Goal: Task Accomplishment & Management: Manage account settings

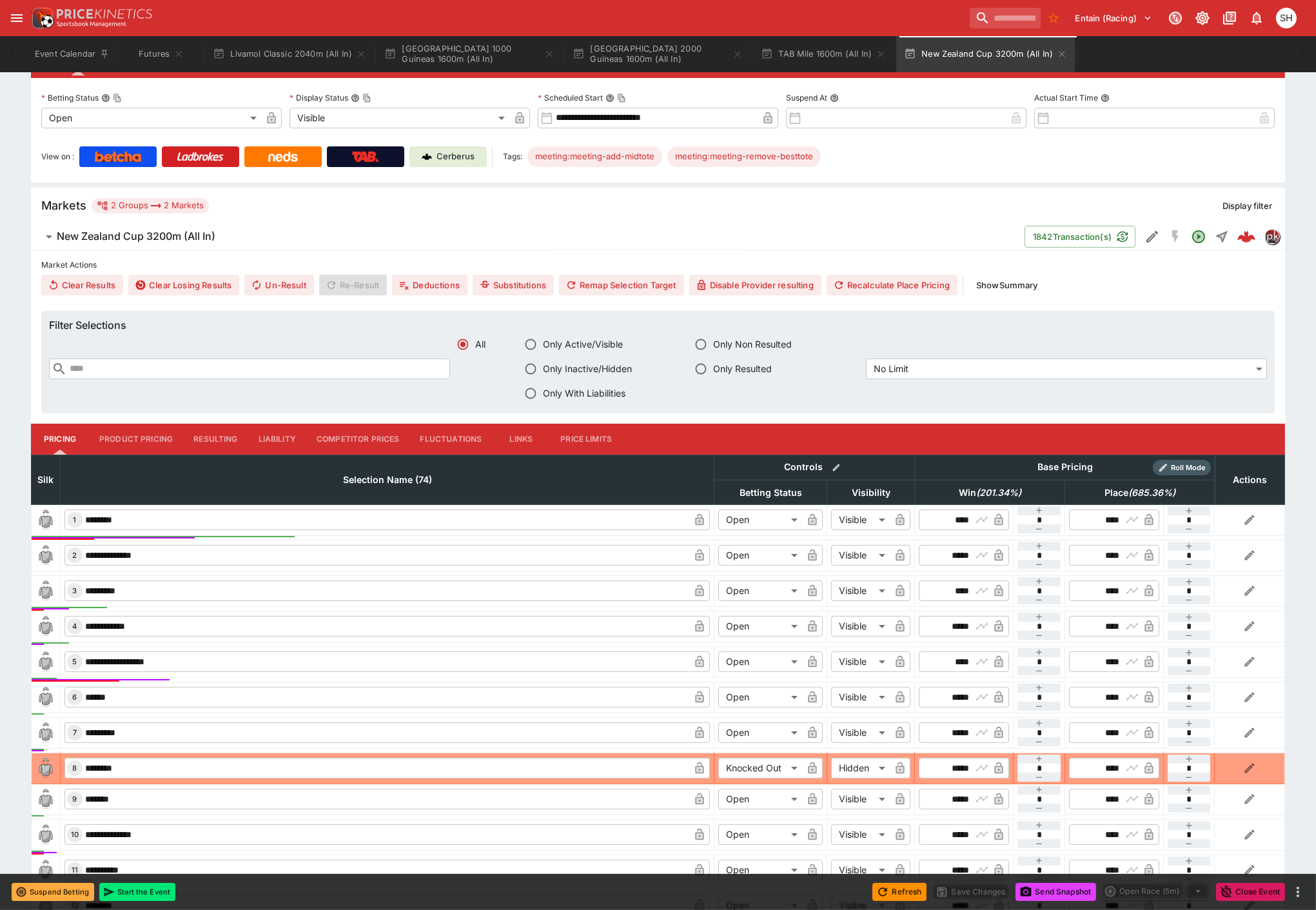
scroll to position [215, 0]
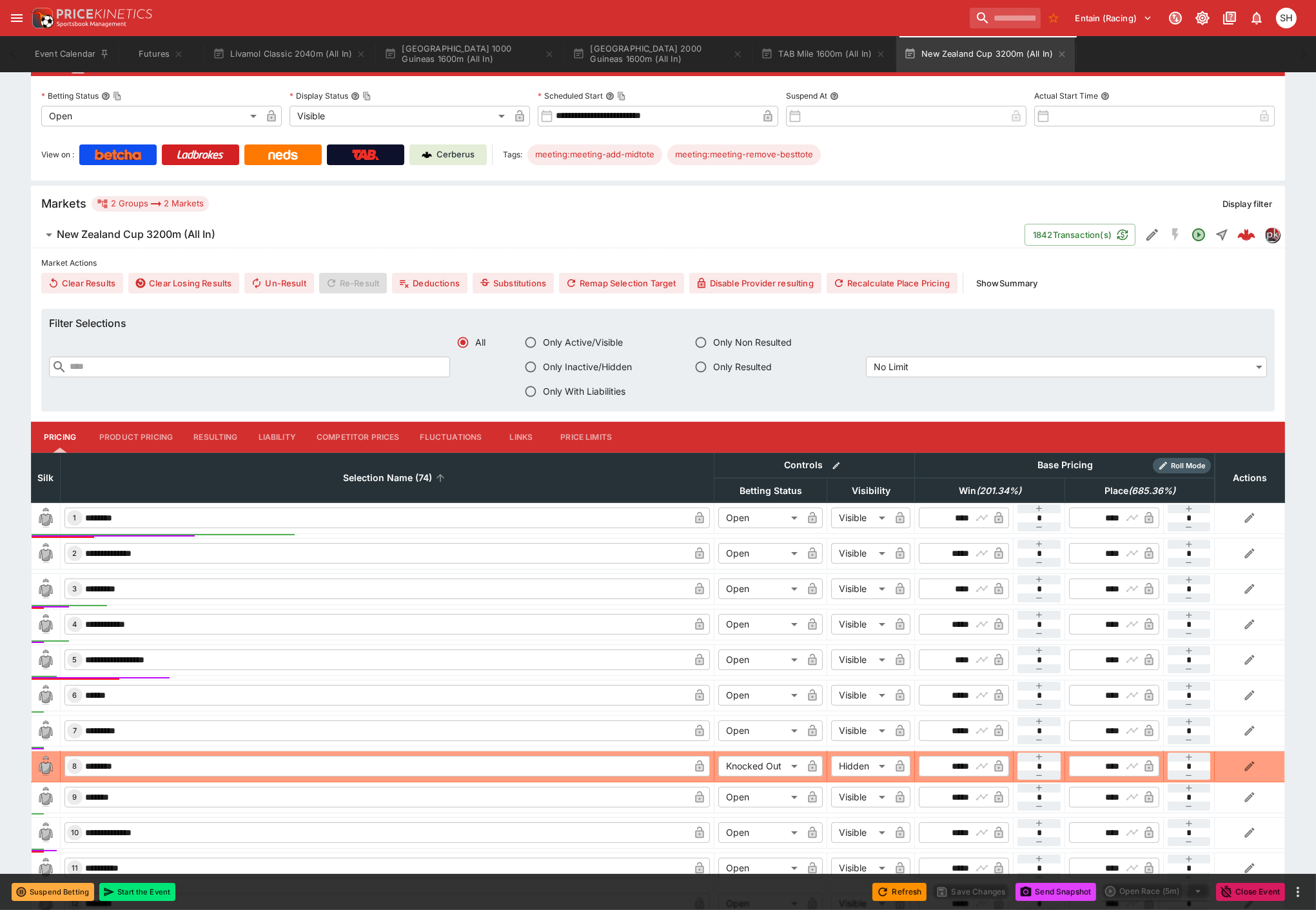
click at [374, 480] on span "Selection Name (74)" at bounding box center [387, 478] width 117 height 15
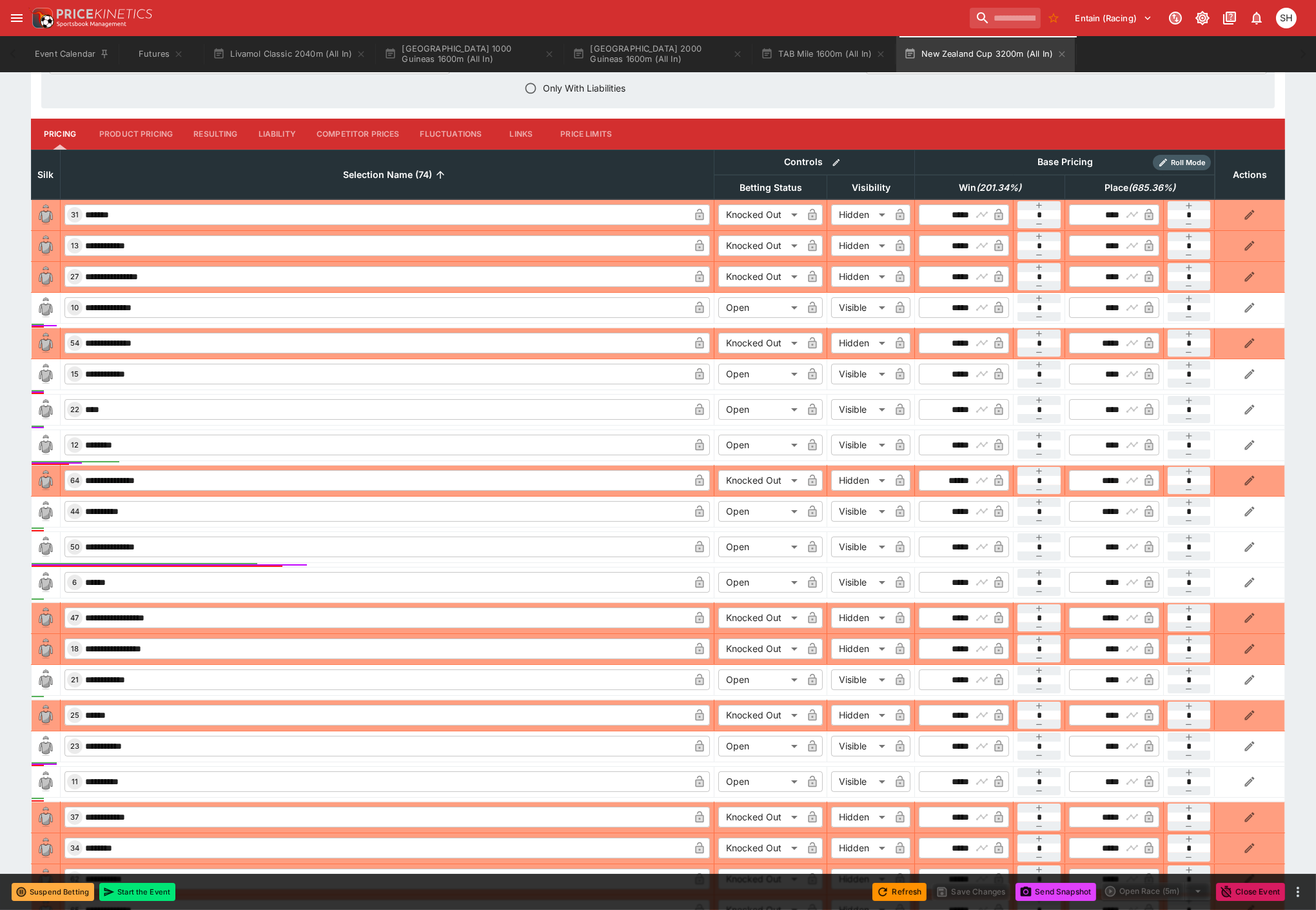
scroll to position [573, 0]
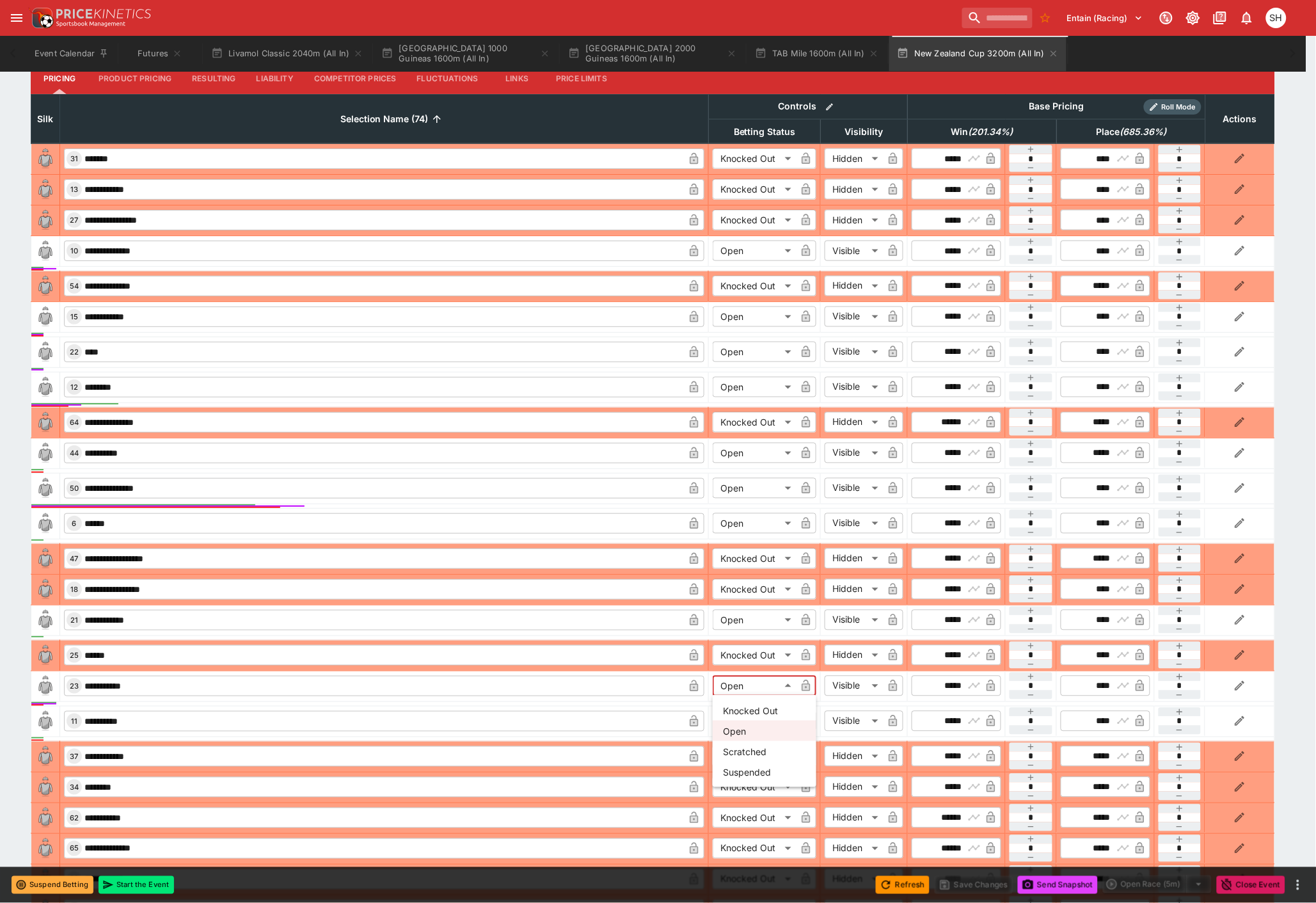
click at [775, 709] on li "Knocked Out" at bounding box center [764, 711] width 104 height 21
type input "**********"
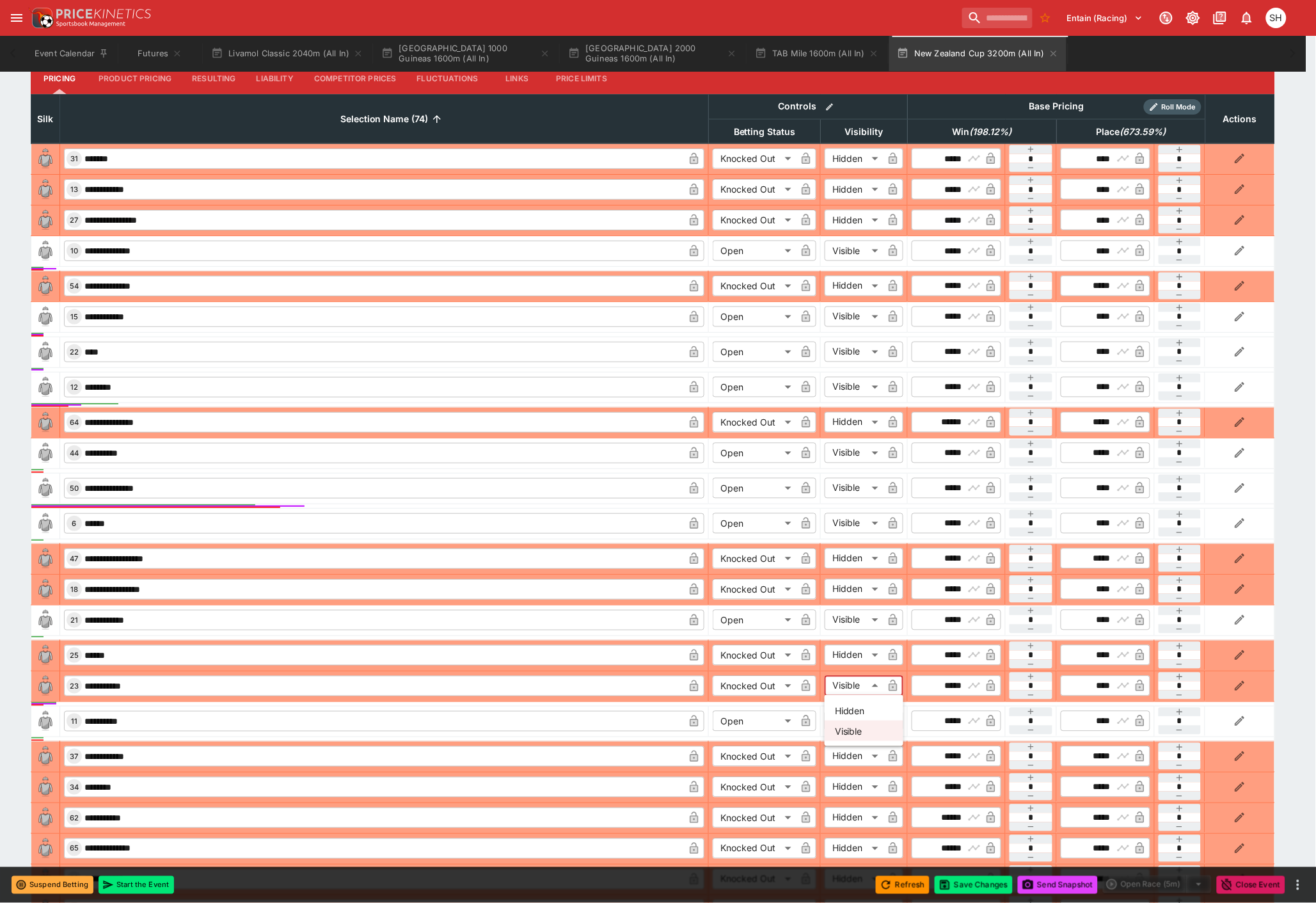
click at [863, 706] on li "Hidden" at bounding box center [864, 711] width 79 height 21
type input "******"
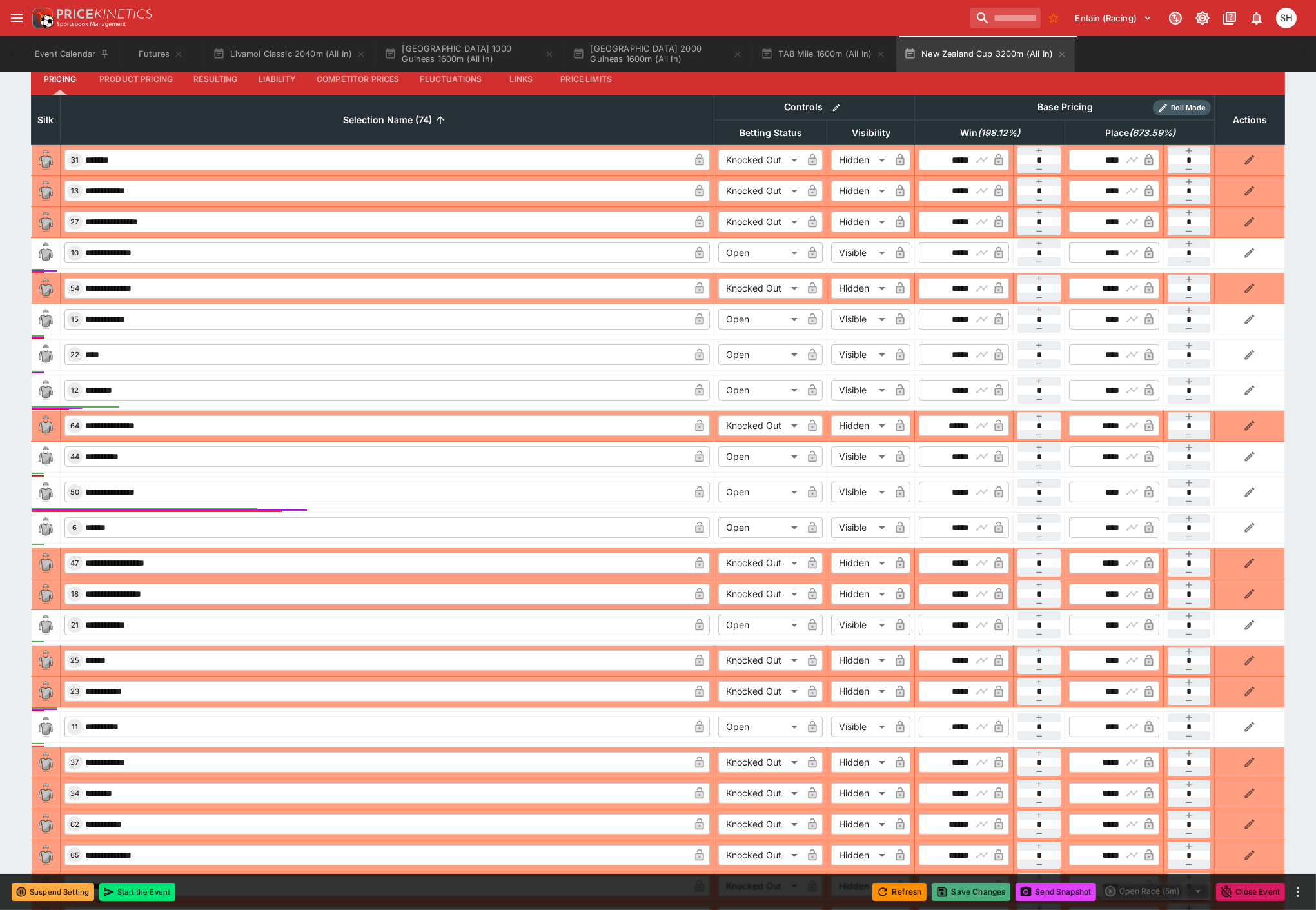
click at [966, 887] on button "Save Changes" at bounding box center [970, 891] width 78 height 18
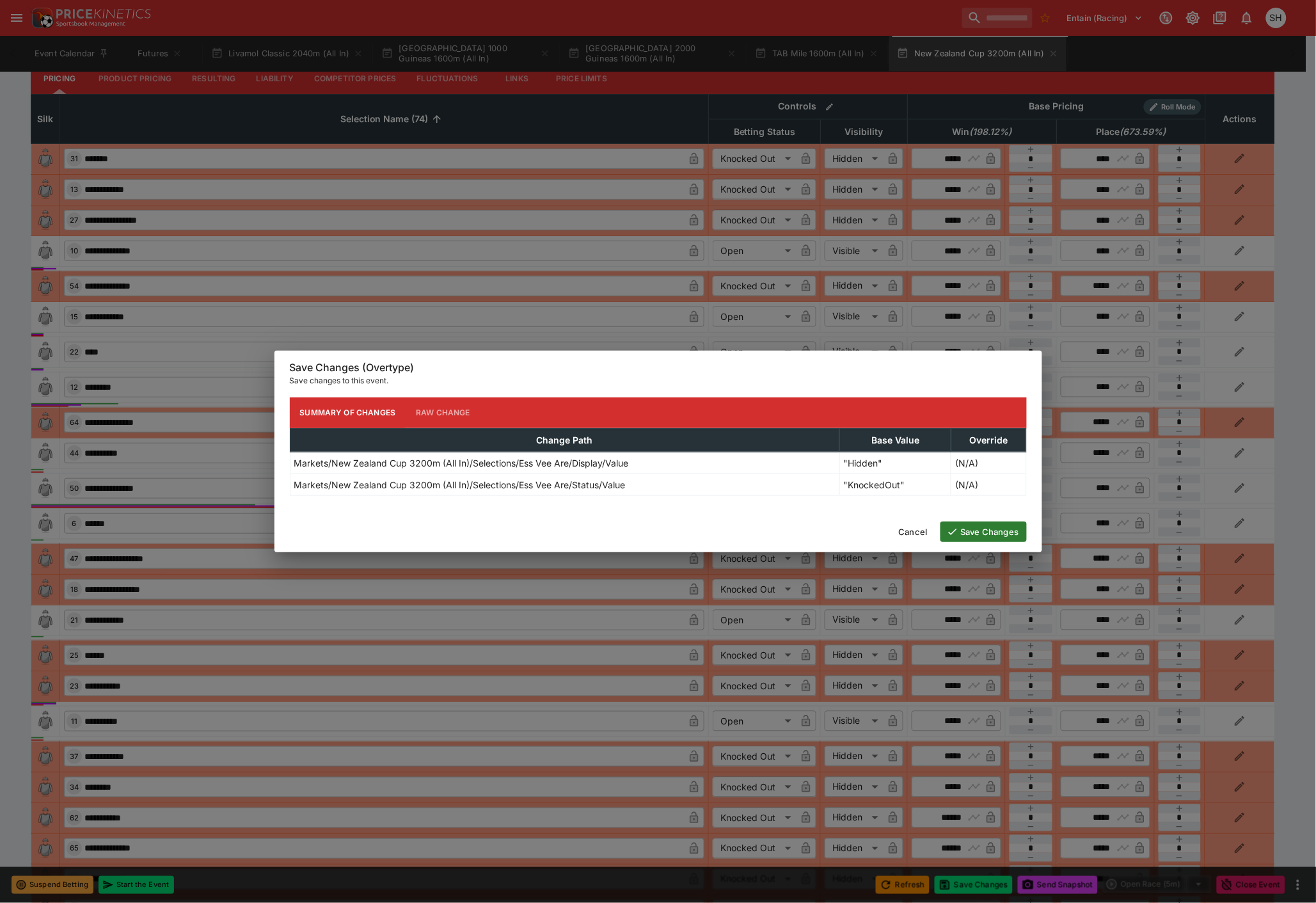
click at [975, 532] on button "Save Changes" at bounding box center [983, 532] width 86 height 21
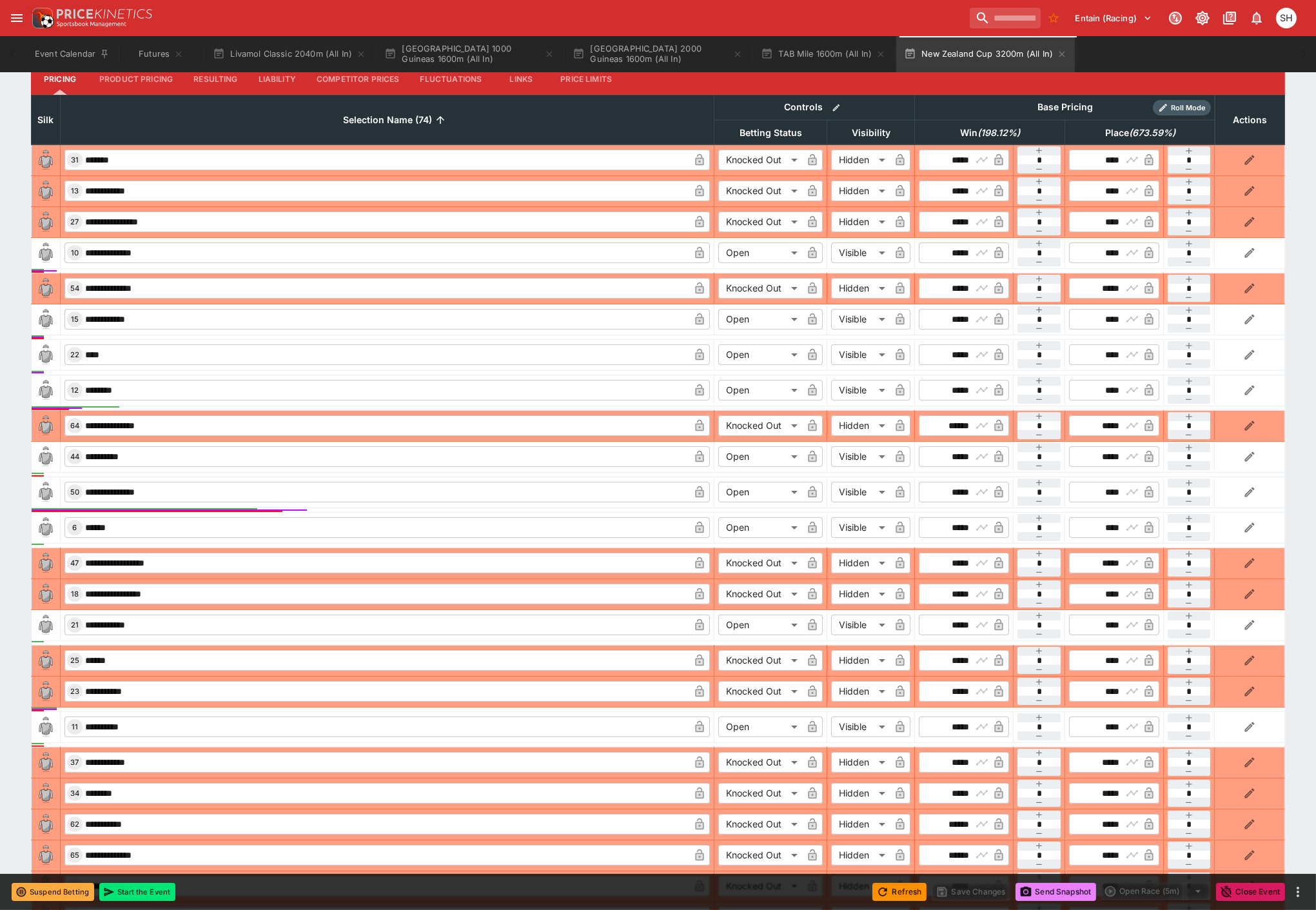
click at [1030, 895] on button "Send Snapshot" at bounding box center [1055, 891] width 80 height 18
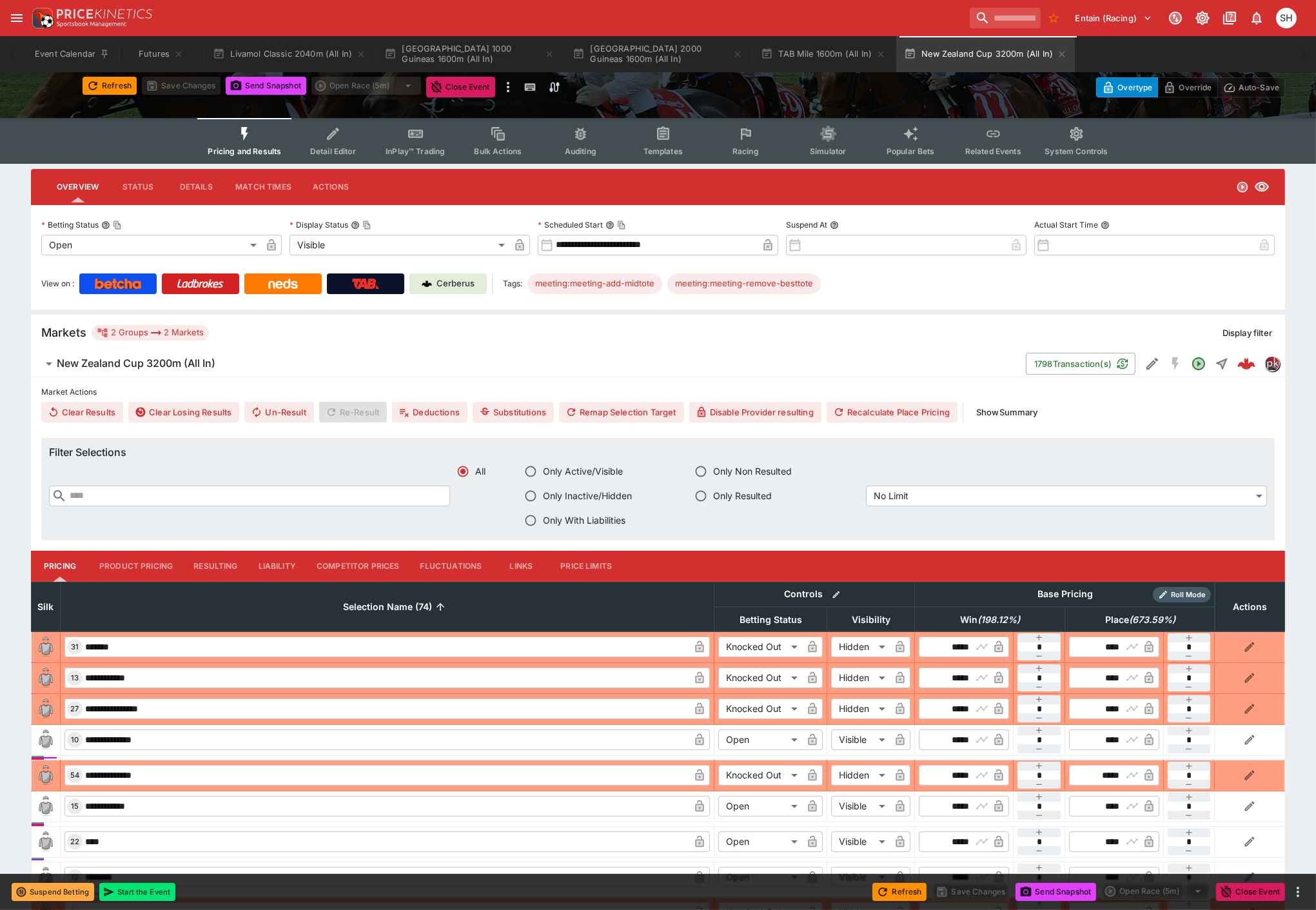
scroll to position [0, 0]
